Goal: Task Accomplishment & Management: Manage account settings

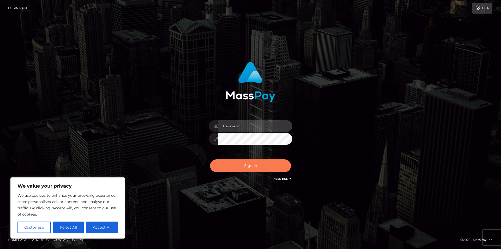
type input "dszikszai"
click at [254, 166] on button "Sign in" at bounding box center [250, 165] width 81 height 13
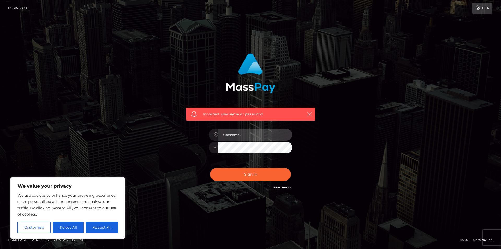
type input "dszikszai"
click at [449, 75] on div "Incorrect username or password. dszikszai" at bounding box center [250, 124] width 501 height 228
click at [437, 51] on div "Incorrect username or password. dszikszai" at bounding box center [250, 124] width 501 height 228
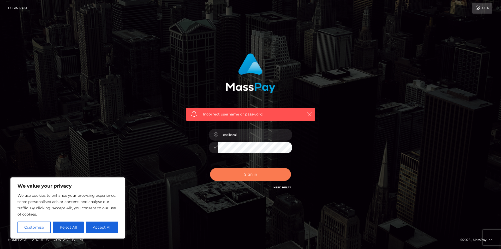
click at [254, 171] on button "Sign in" at bounding box center [250, 174] width 81 height 13
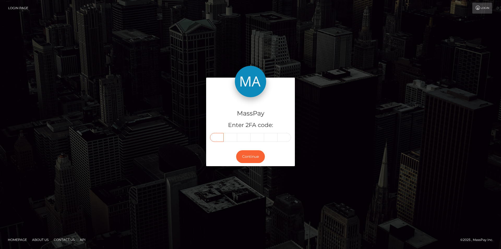
click at [221, 138] on input "text" at bounding box center [217, 137] width 14 height 9
type input "8"
type input "7"
type input "8"
type input "3"
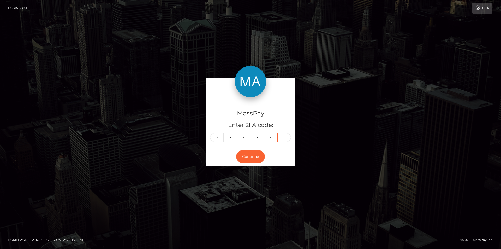
type input "6"
type input "2"
